Goal: Navigation & Orientation: Find specific page/section

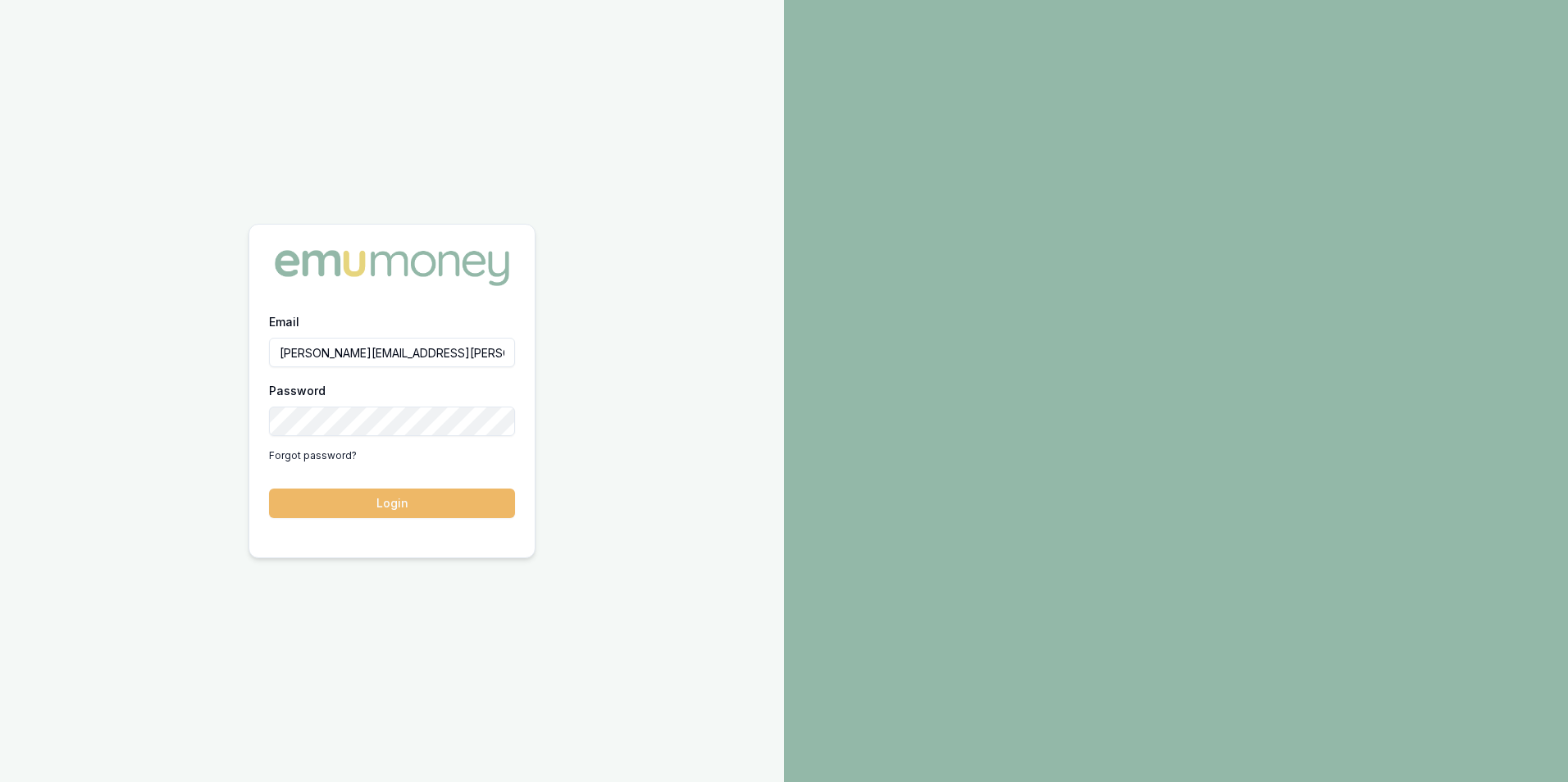
click at [399, 497] on button "Login" at bounding box center [392, 504] width 246 height 30
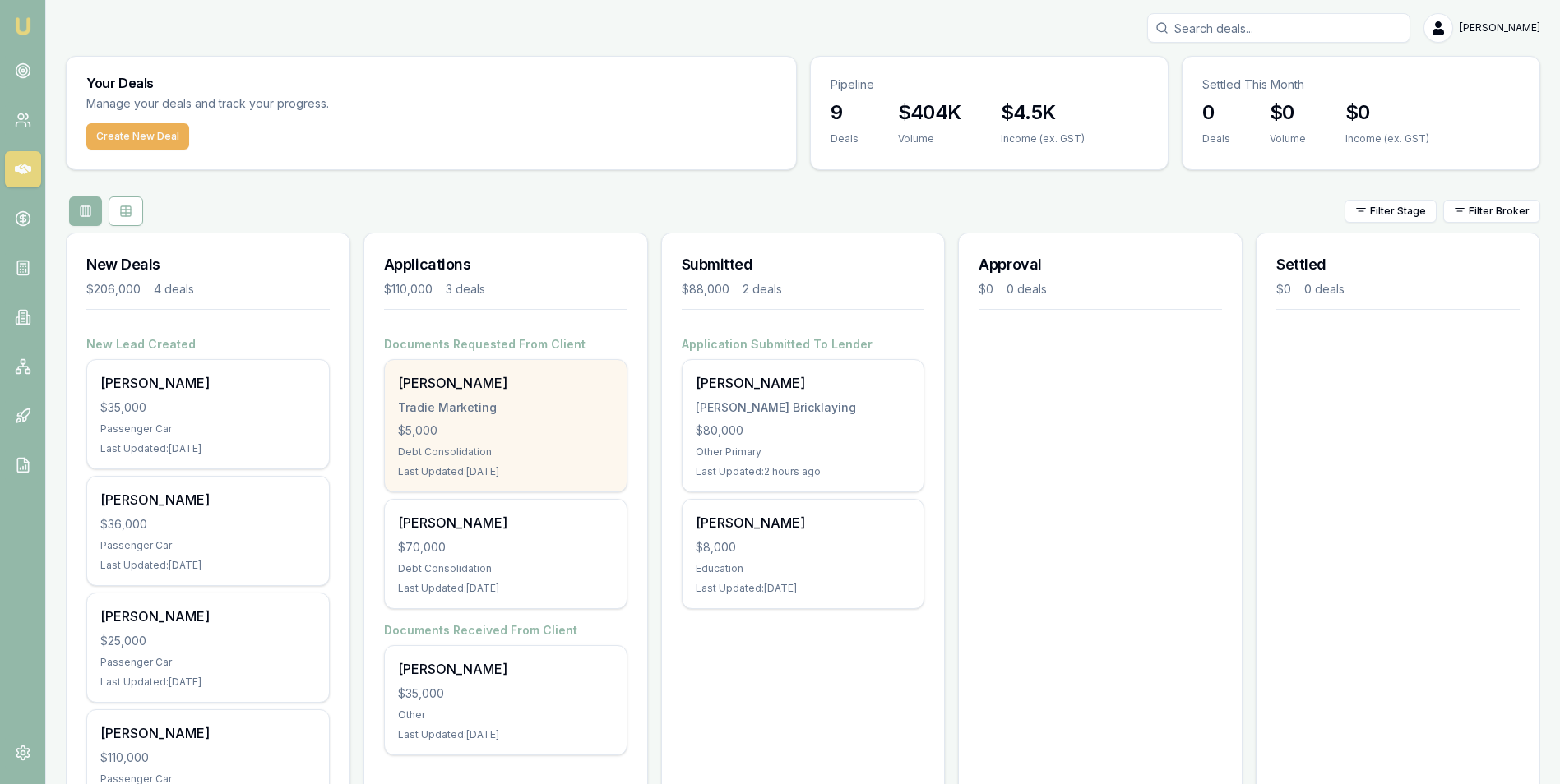
click at [480, 410] on div "Tradie Marketing" at bounding box center [505, 408] width 215 height 17
